Goal: Task Accomplishment & Management: Manage account settings

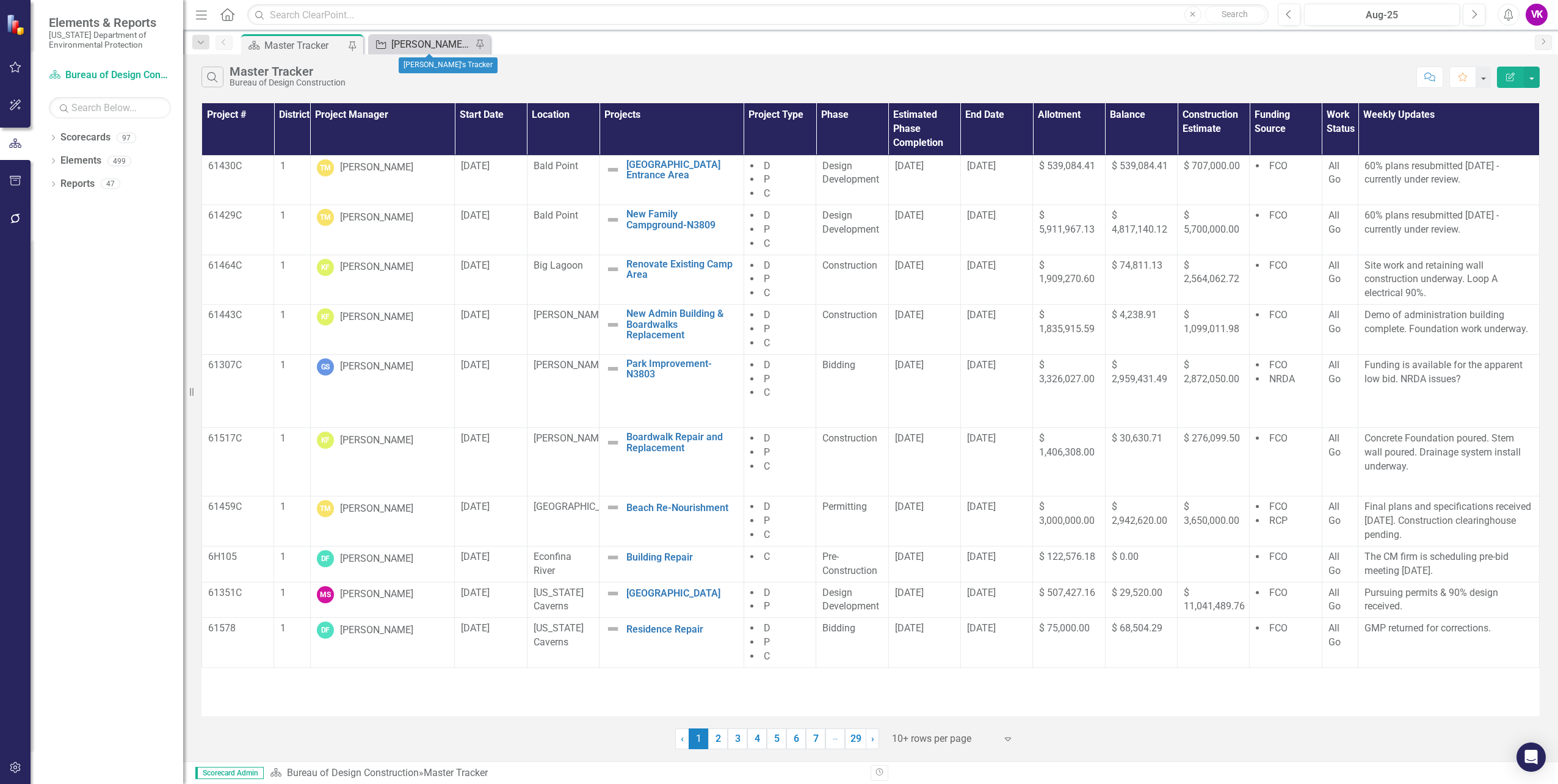
click at [429, 47] on div "[PERSON_NAME]'s Tracker" at bounding box center [431, 44] width 80 height 15
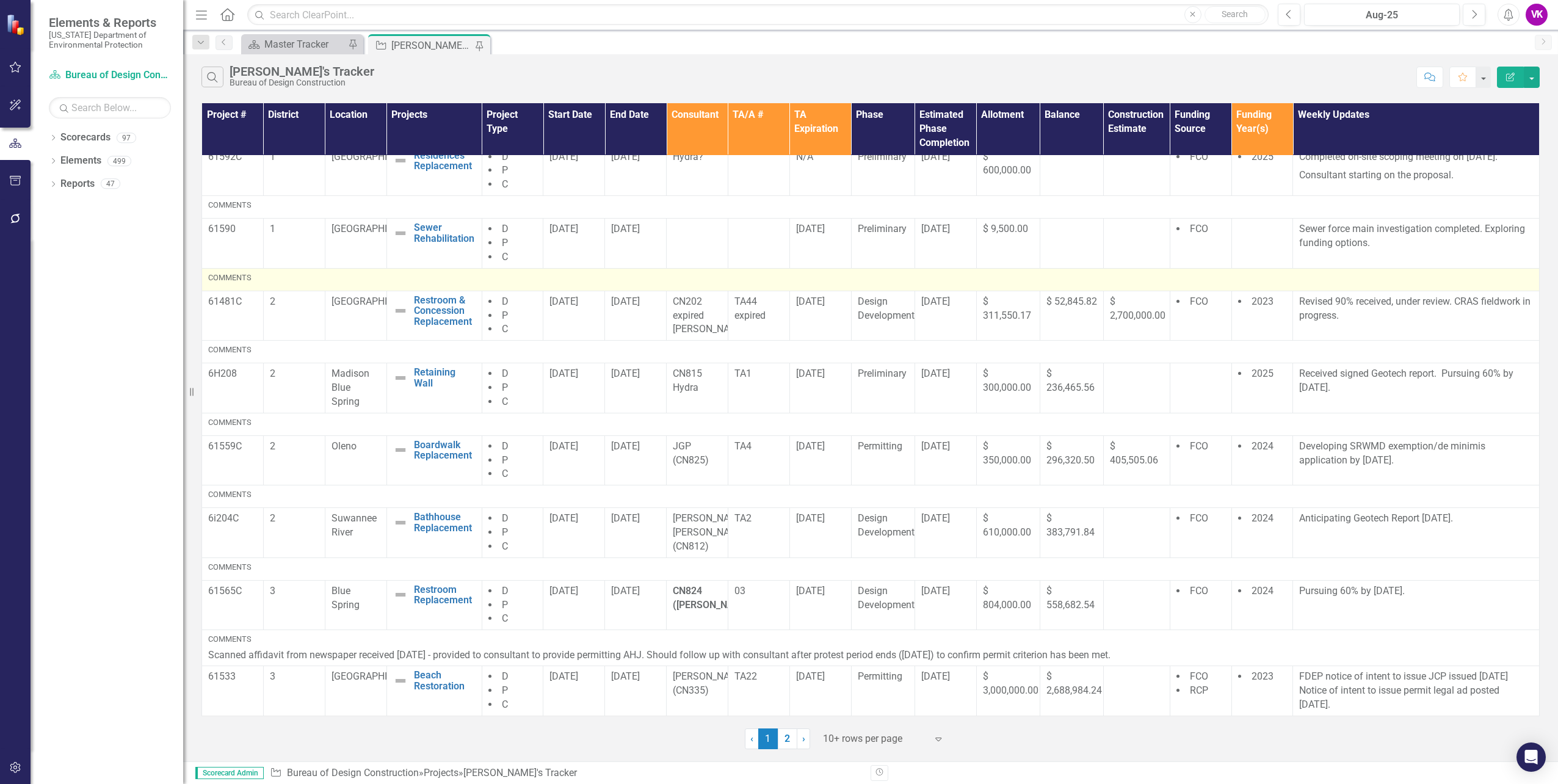
scroll to position [190, 0]
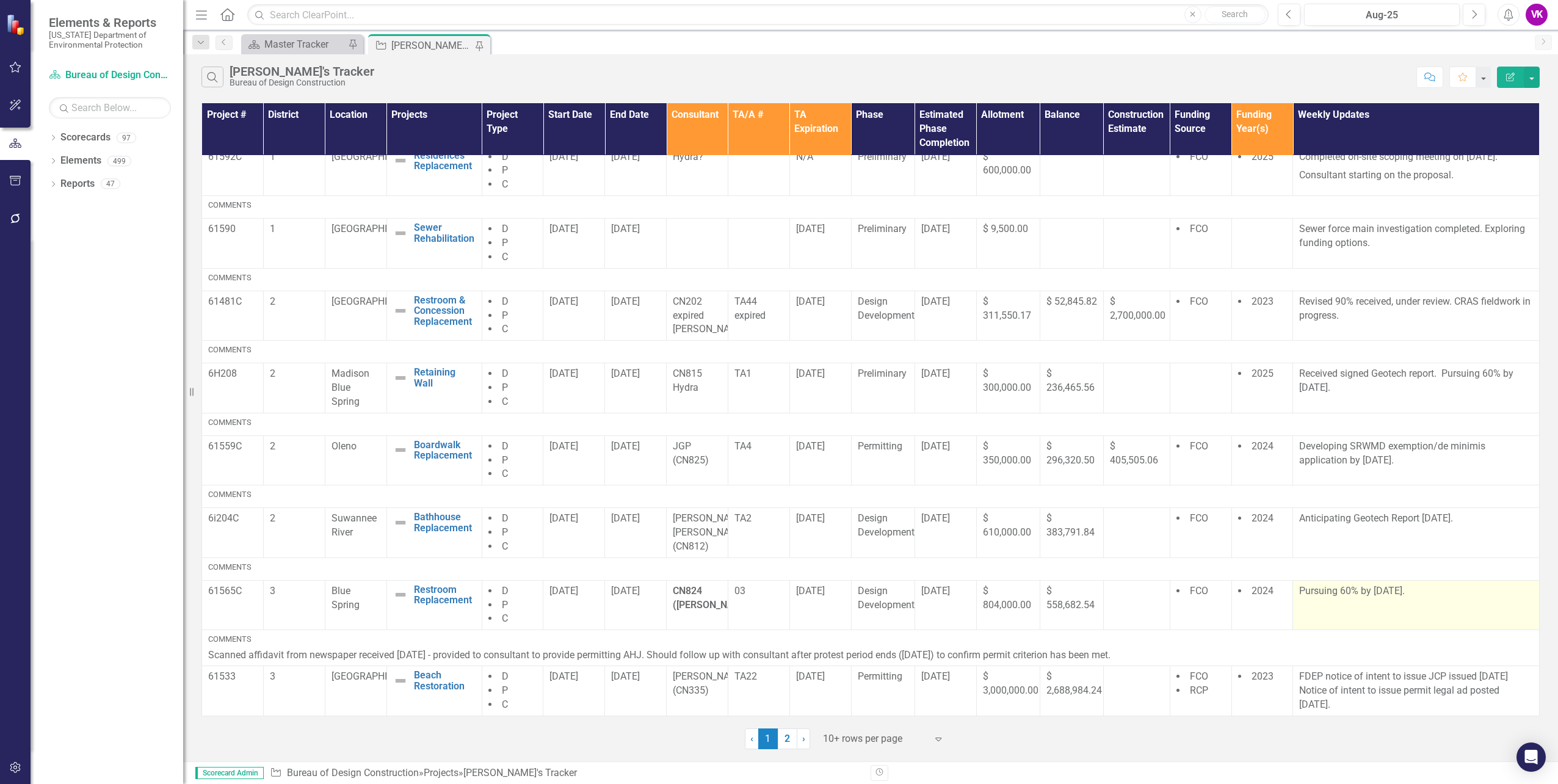
click at [1300, 589] on p "Pursuing 60% by [DATE]." at bounding box center [1416, 591] width 234 height 14
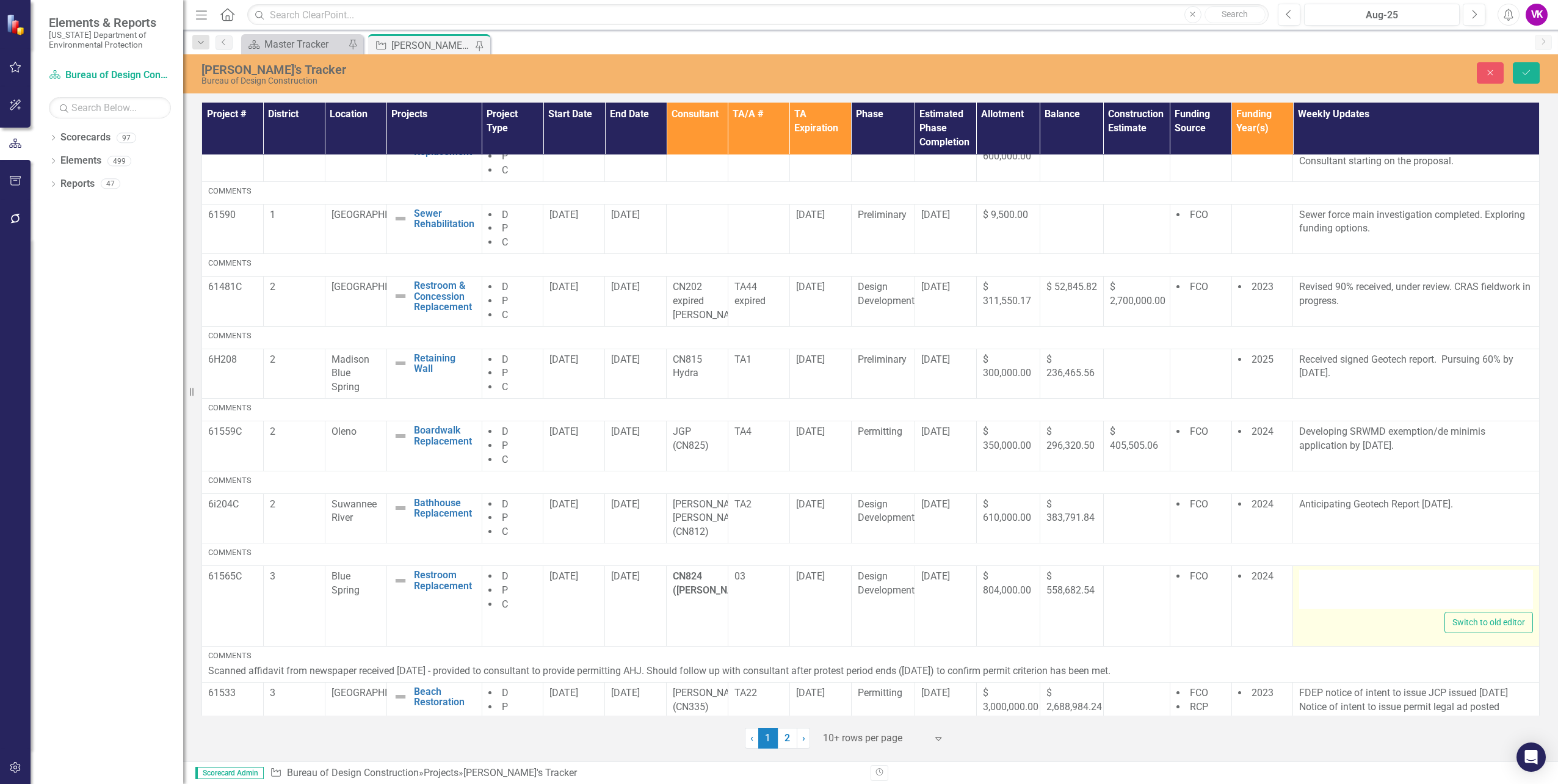
type textarea "<p>Pursuing 60% by [DATE].</p>"
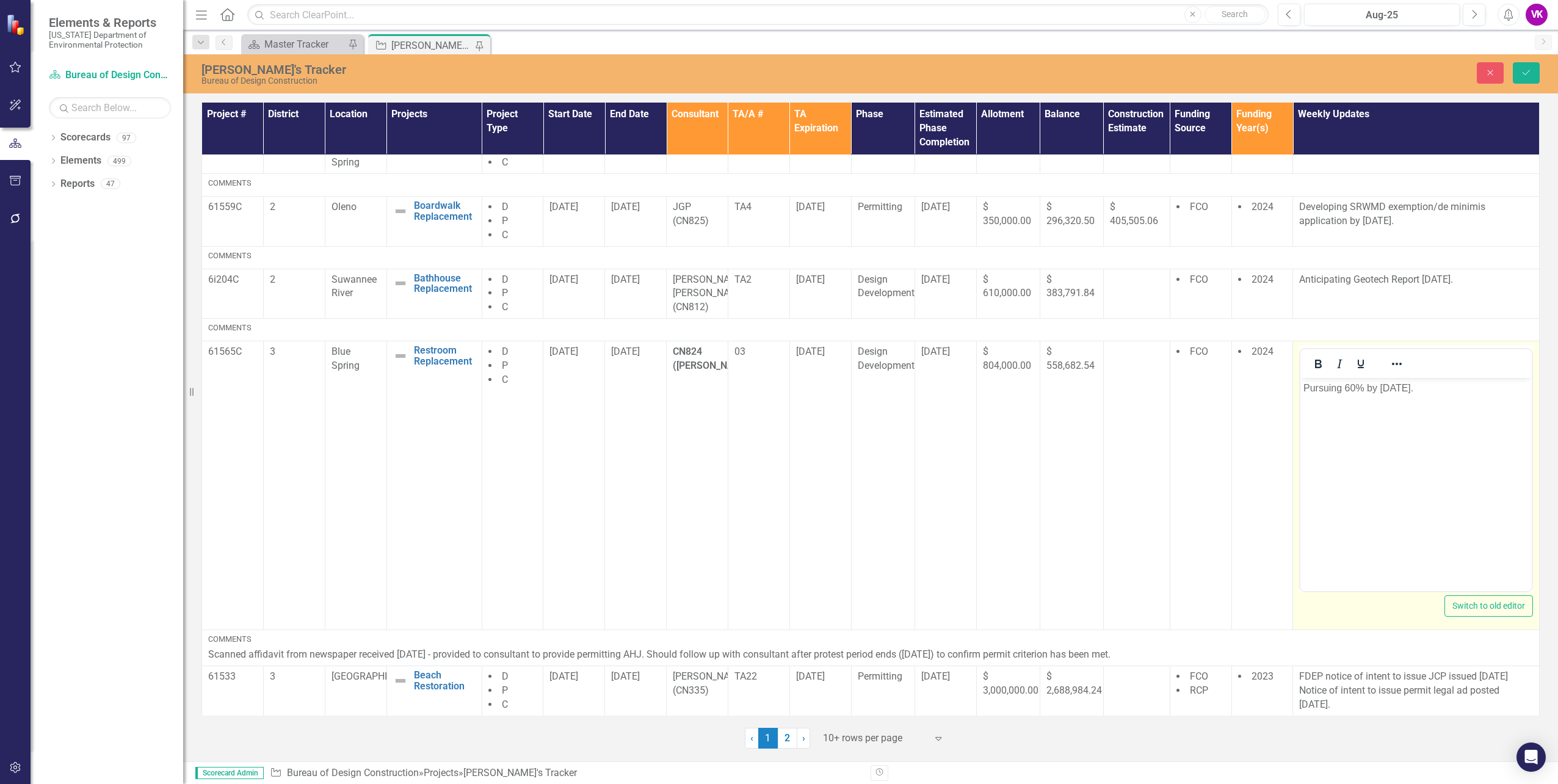
scroll to position [429, 0]
click at [1435, 387] on p "Pursuing 60% by [DATE]." at bounding box center [1416, 388] width 225 height 14
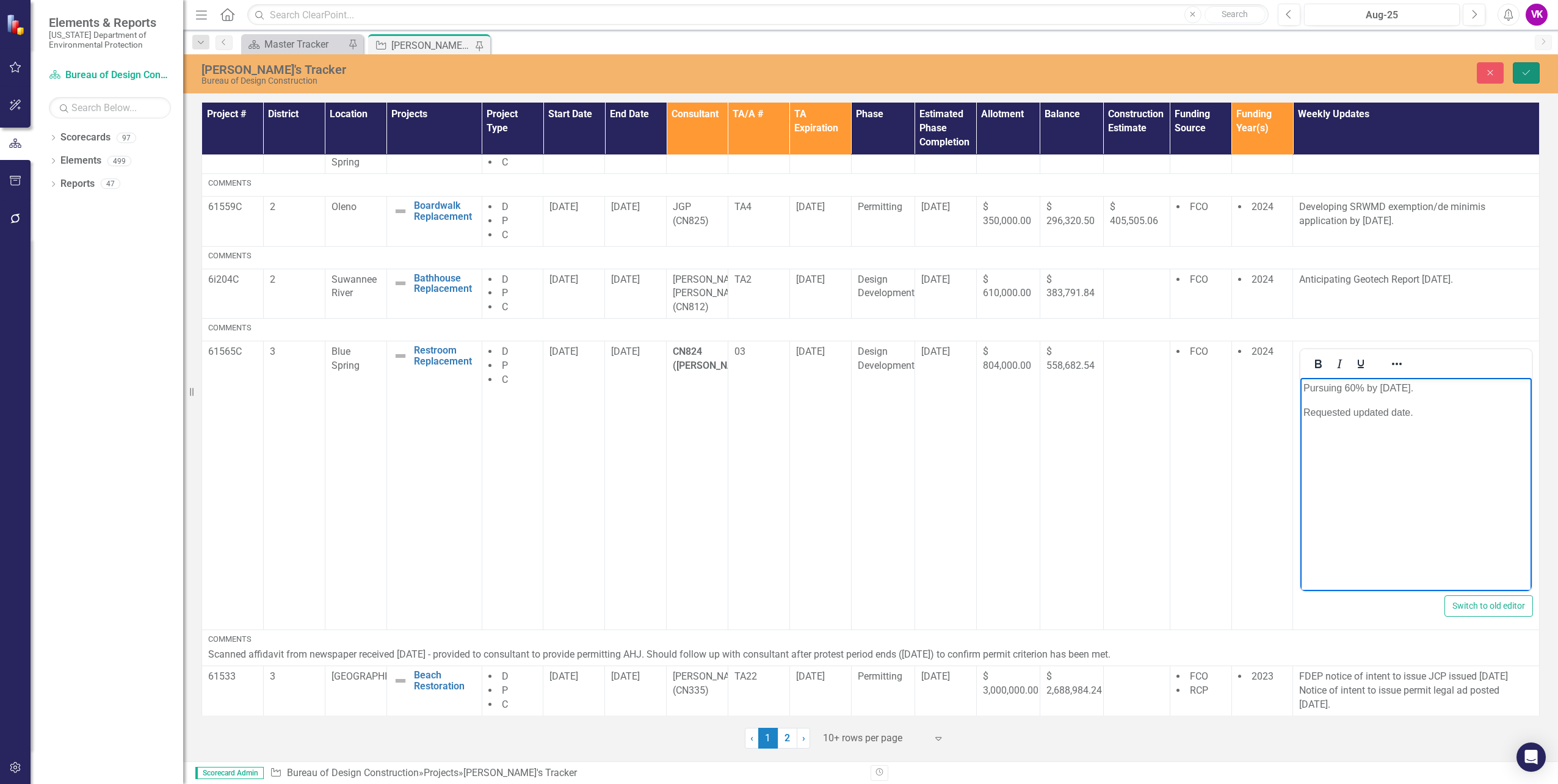
click at [1528, 74] on icon "Save" at bounding box center [1527, 73] width 11 height 9
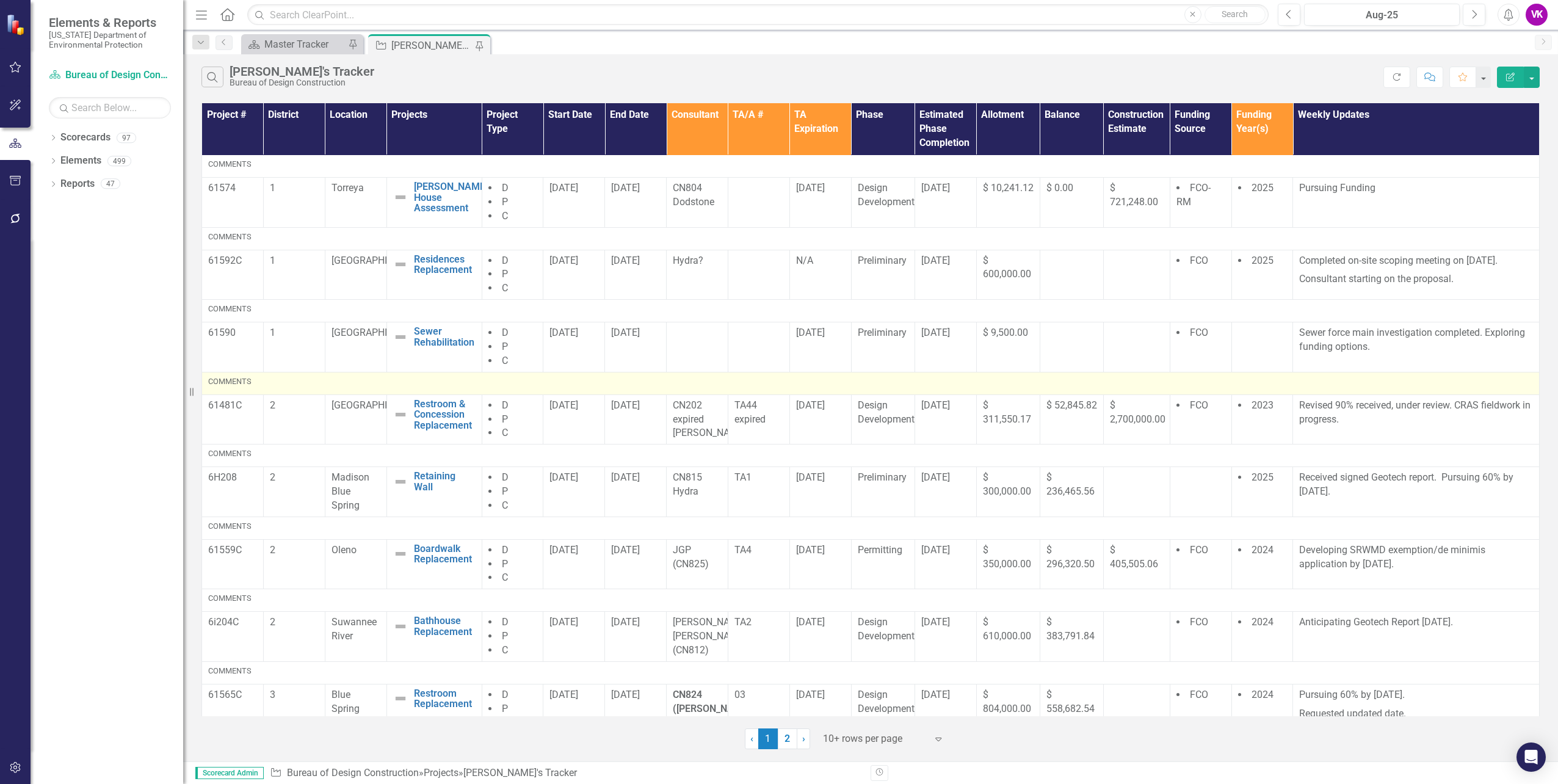
scroll to position [190, 0]
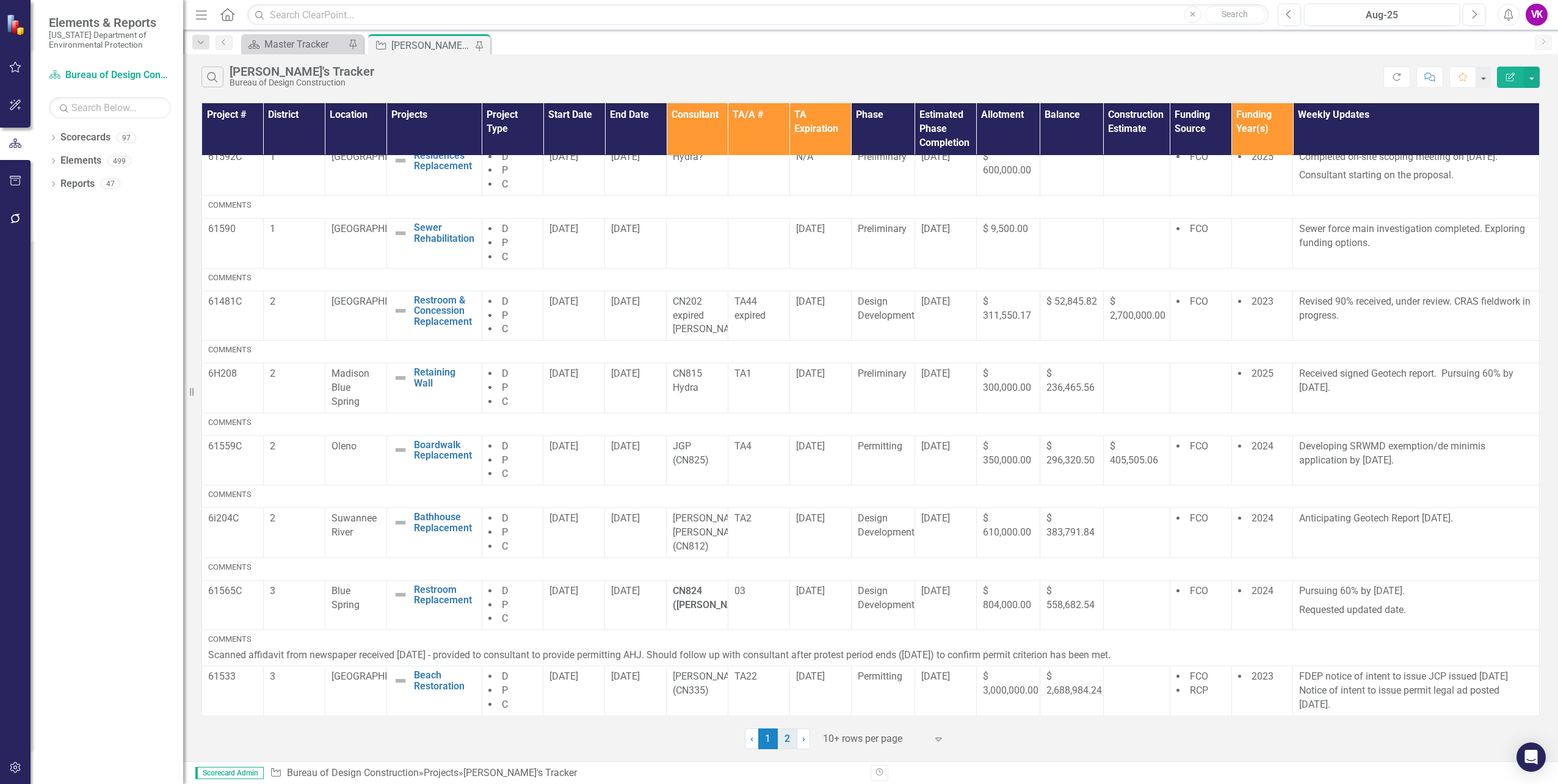
click at [784, 736] on link "2" at bounding box center [787, 738] width 19 height 21
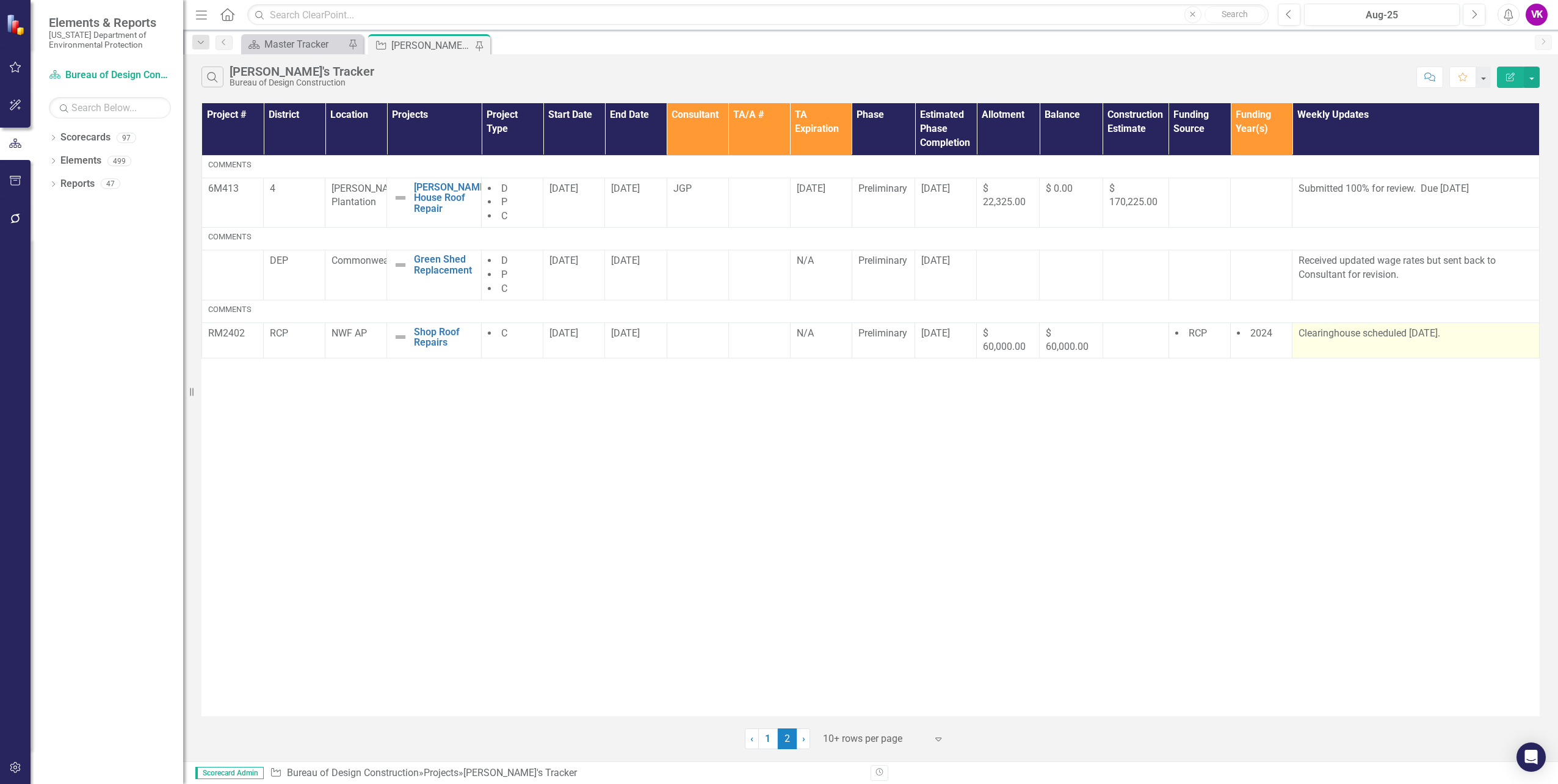
click at [1302, 332] on p "Clearinghouse scheduled [DATE]." at bounding box center [1416, 334] width 235 height 14
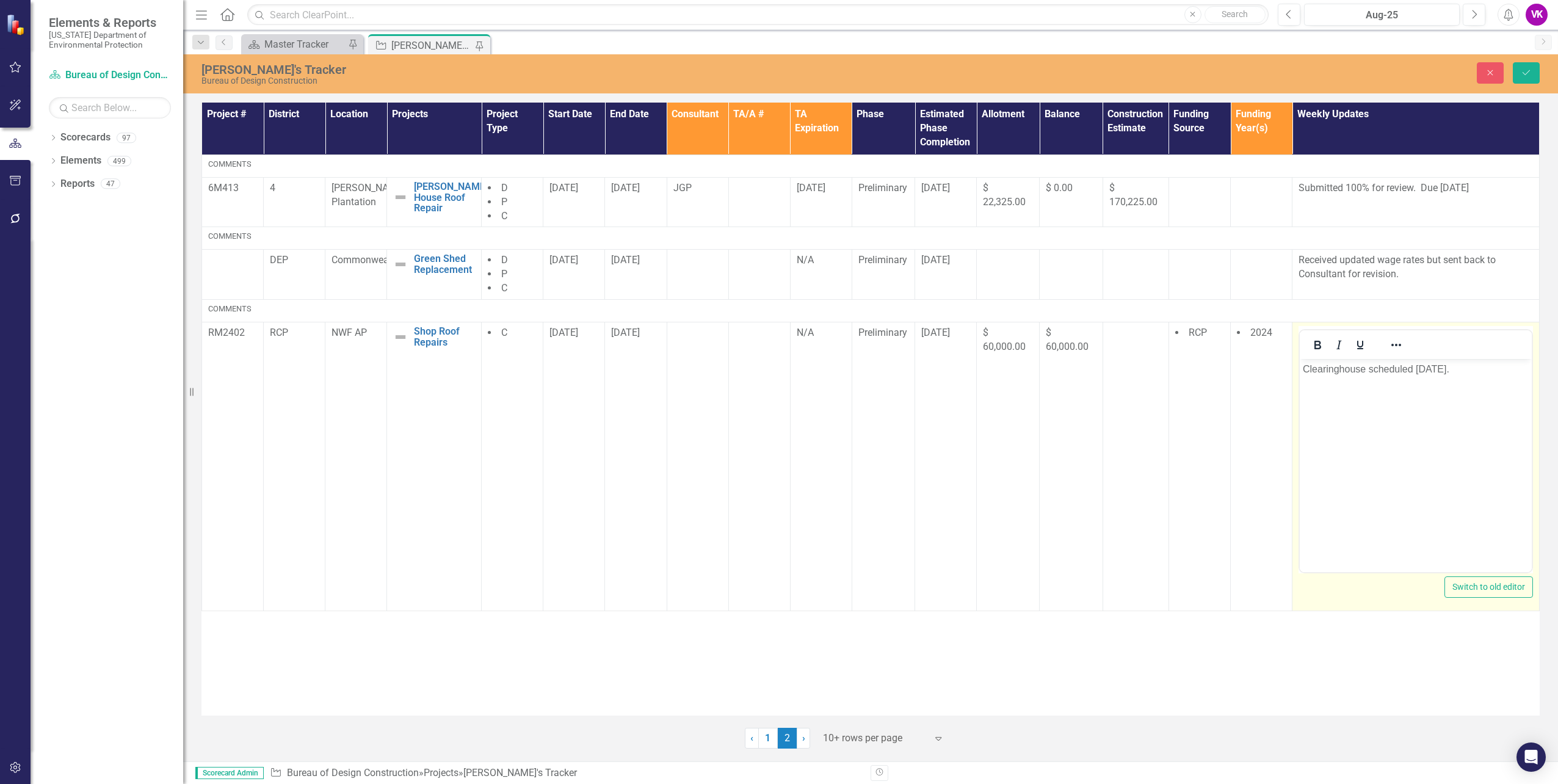
drag, startPoint x: 2602, startPoint y: 690, endPoint x: 1346, endPoint y: 372, distance: 1295.6
click at [1346, 372] on p "Clearinghouse scheduled [DATE]." at bounding box center [1416, 368] width 226 height 14
click at [1526, 73] on icon "Save" at bounding box center [1527, 73] width 11 height 9
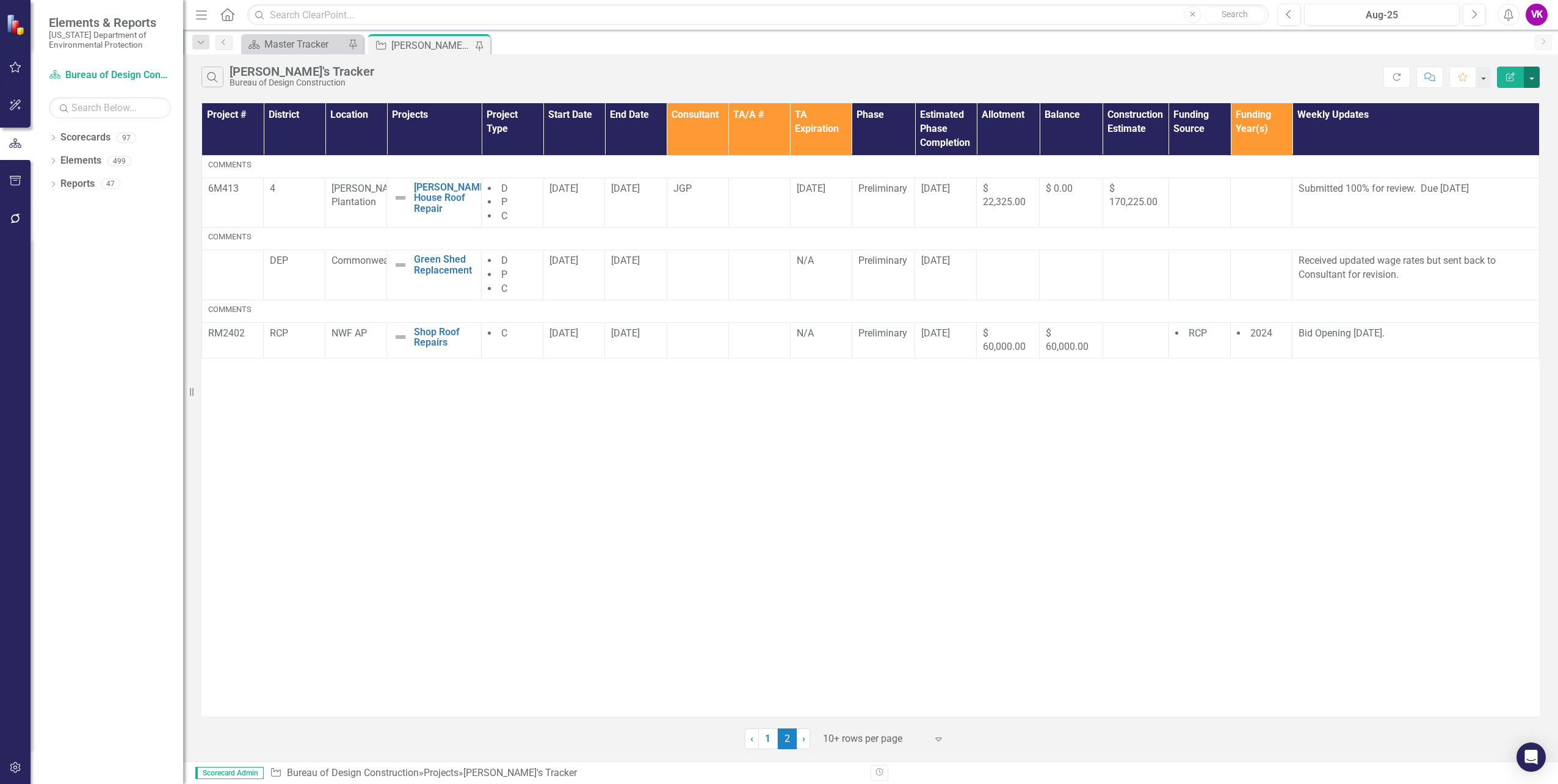
click at [1534, 77] on button "button" at bounding box center [1532, 77] width 16 height 21
click at [1505, 125] on link "PDF Export to PDF" at bounding box center [1491, 124] width 97 height 22
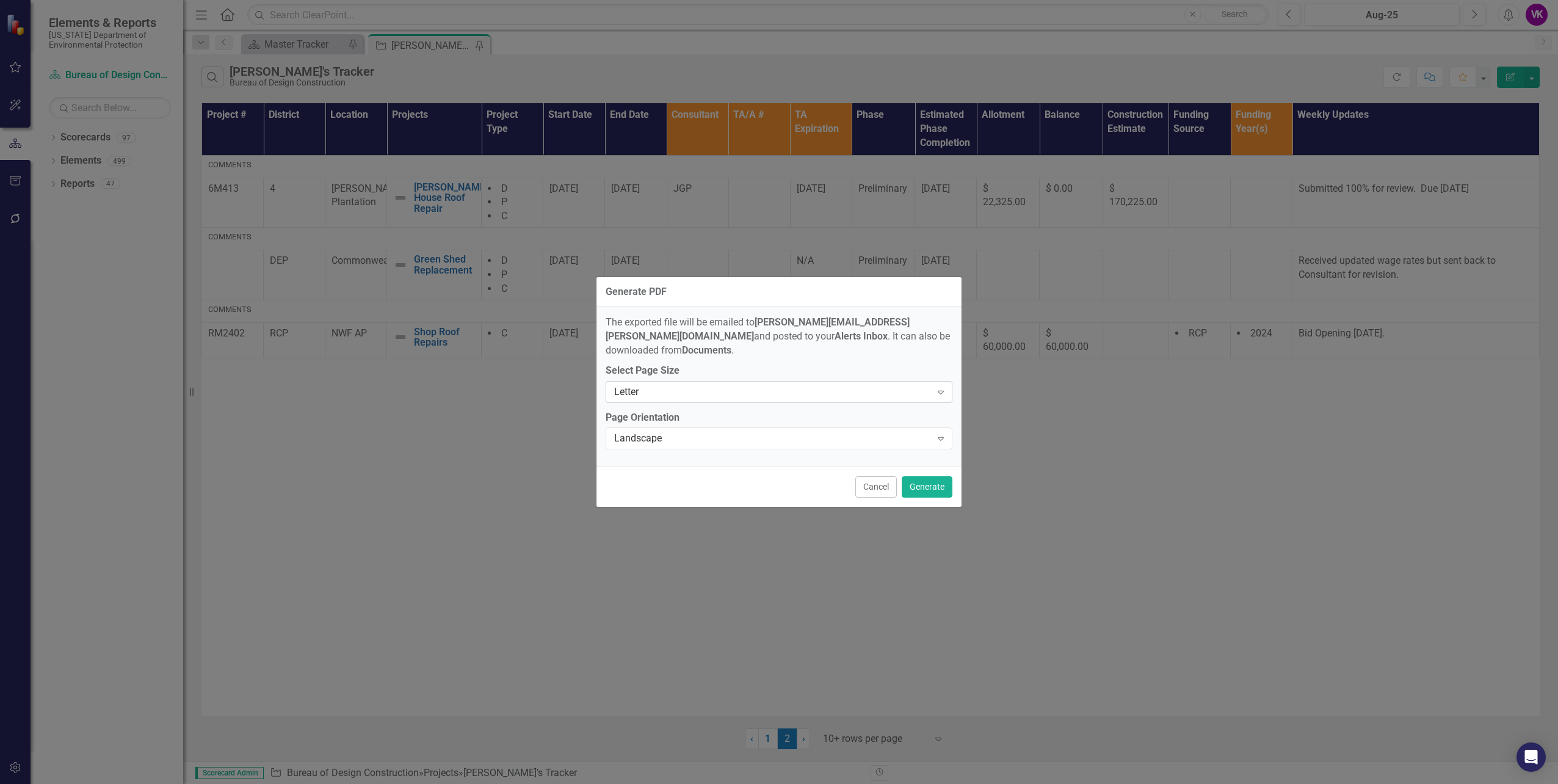
click at [942, 390] on icon at bounding box center [941, 392] width 6 height 4
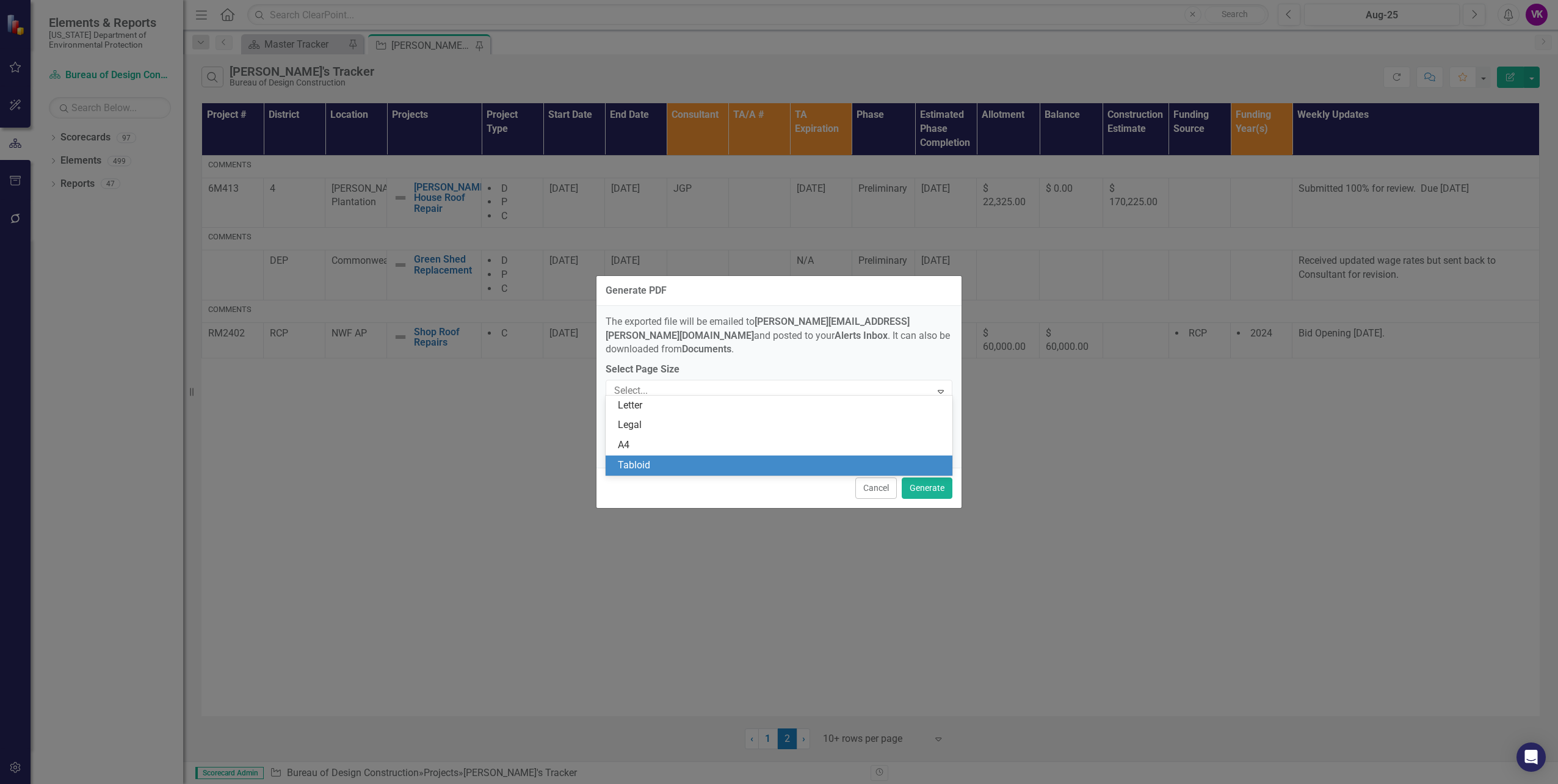
click at [702, 463] on div "Tabloid" at bounding box center [781, 465] width 328 height 14
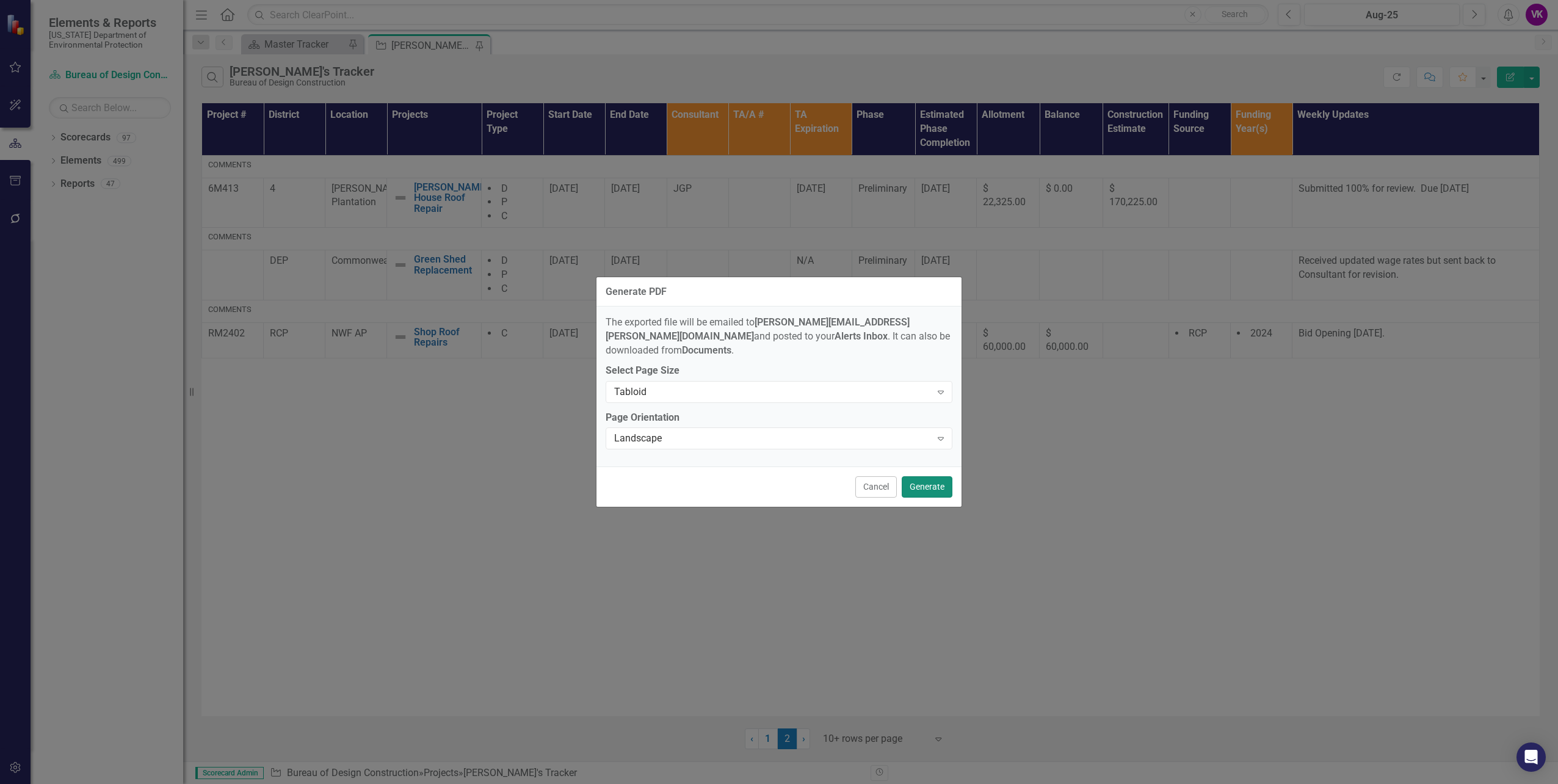
click at [923, 482] on button "Generate" at bounding box center [927, 486] width 51 height 21
